Goal: Transaction & Acquisition: Purchase product/service

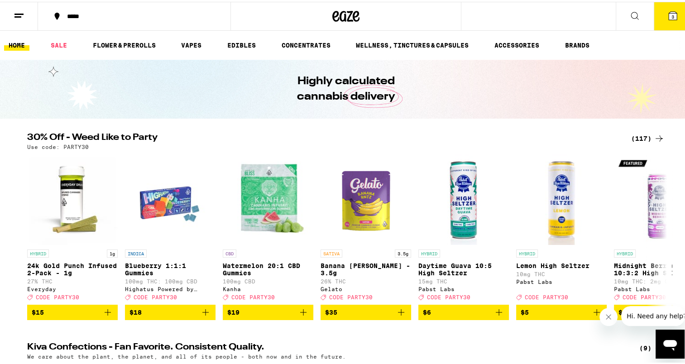
click at [634, 133] on div "(117)" at bounding box center [647, 136] width 33 height 11
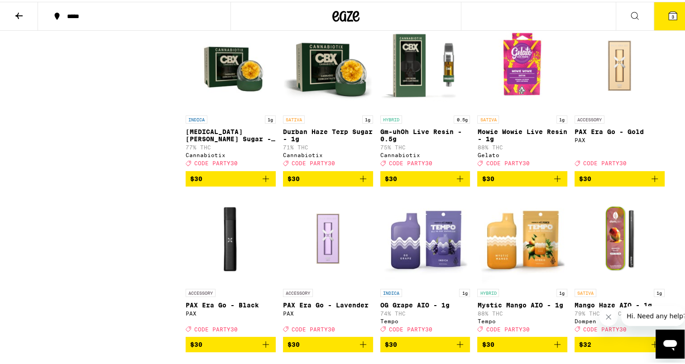
scroll to position [2873, 0]
